Goal: Task Accomplishment & Management: Manage account settings

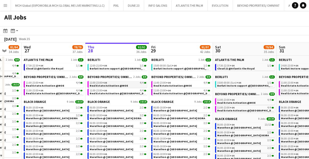
click at [108, 83] on div "11:00-23:00 +04 4/4" at bounding box center [118, 82] width 56 height 3
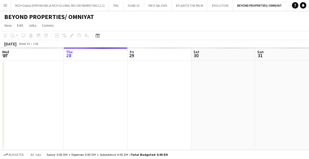
scroll to position [0, 183]
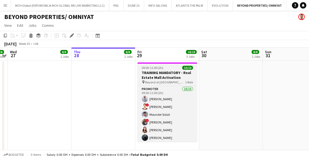
click at [160, 78] on h3 "TRAINING MANDATORY - Real Estate Mall Activation" at bounding box center [167, 75] width 60 height 10
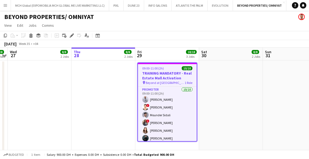
click at [160, 77] on h3 "TRAINING MANDATORY - Real Estate Mall Activation" at bounding box center [167, 76] width 59 height 10
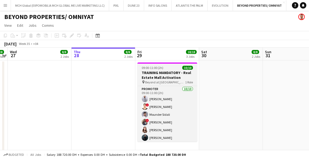
click at [158, 76] on h3 "TRAINING MANDATORY - Real Estate Mall Activation" at bounding box center [167, 75] width 60 height 10
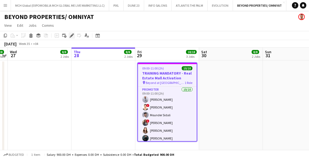
click at [69, 36] on div "Edit" at bounding box center [71, 35] width 6 height 6
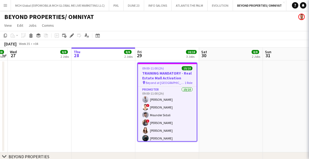
type input "**********"
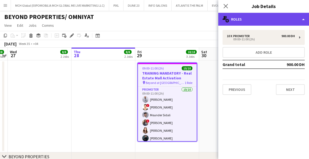
click at [234, 17] on div "multiple-users-add Roles" at bounding box center [263, 19] width 91 height 13
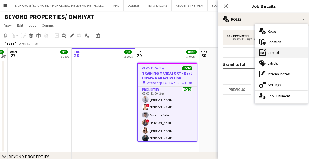
click at [269, 53] on div "ads-window Job Ad" at bounding box center [280, 52] width 53 height 11
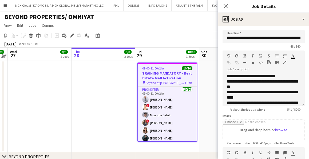
scroll to position [113, 0]
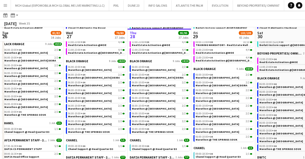
scroll to position [41, 0]
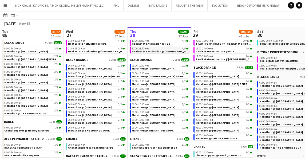
click at [148, 49] on span "+04" at bounding box center [146, 48] width 5 height 3
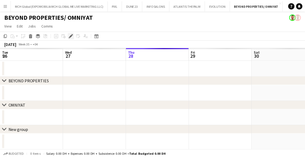
scroll to position [0, 183]
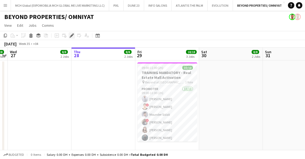
click at [71, 34] on icon at bounding box center [71, 35] width 3 height 3
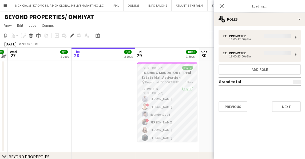
type input "**********"
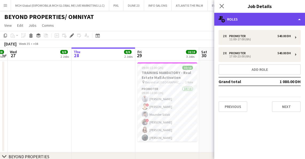
click at [237, 21] on div "multiple-users-add Roles" at bounding box center [259, 19] width 91 height 13
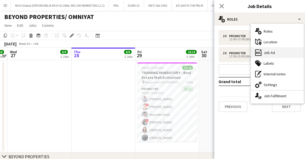
click at [266, 53] on div "ads-window Job Ad" at bounding box center [276, 52] width 53 height 11
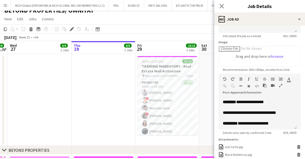
scroll to position [239, 0]
